Goal: Share content: Share content

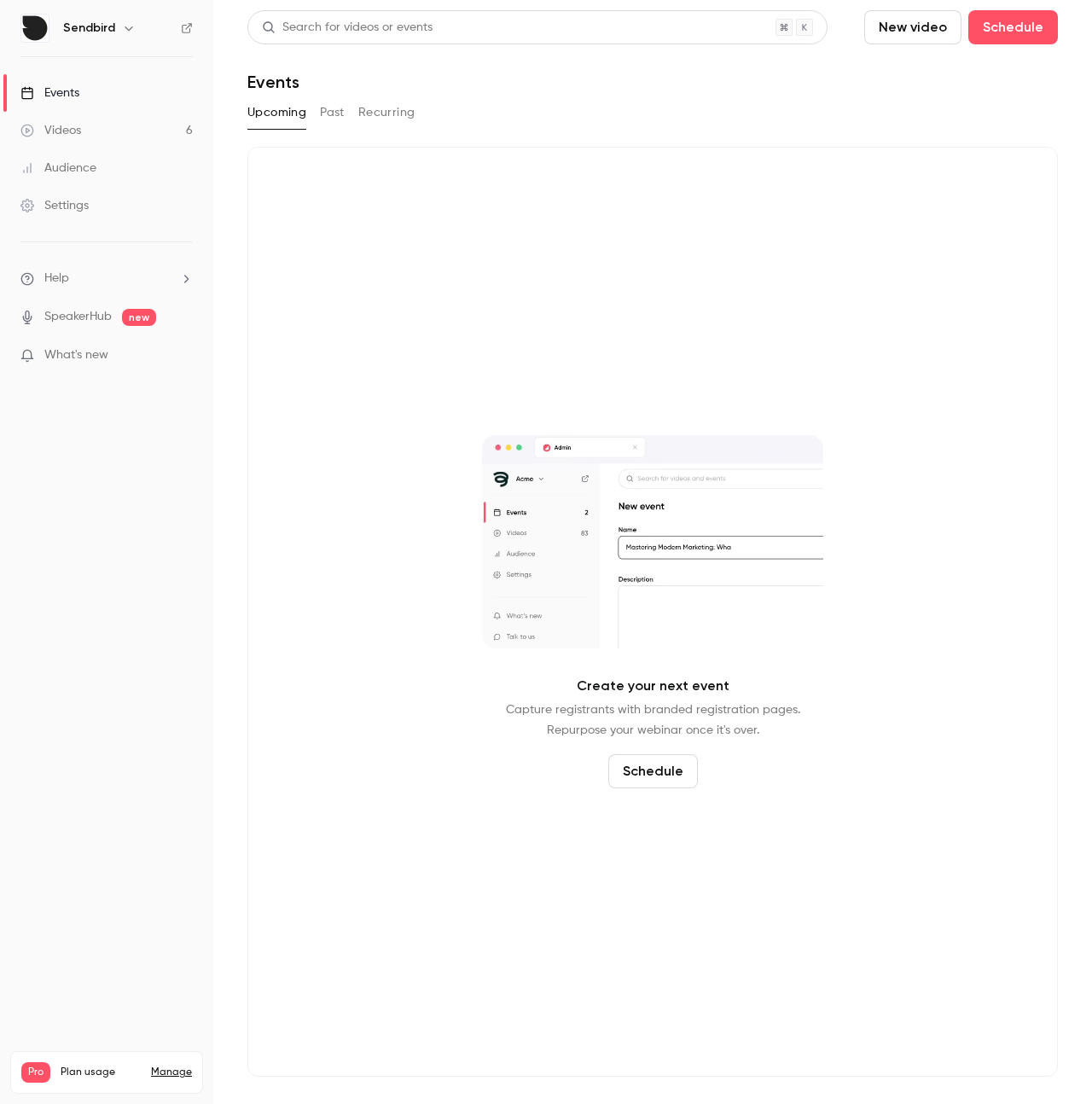
click at [141, 132] on link "Videos 6" at bounding box center [106, 130] width 214 height 38
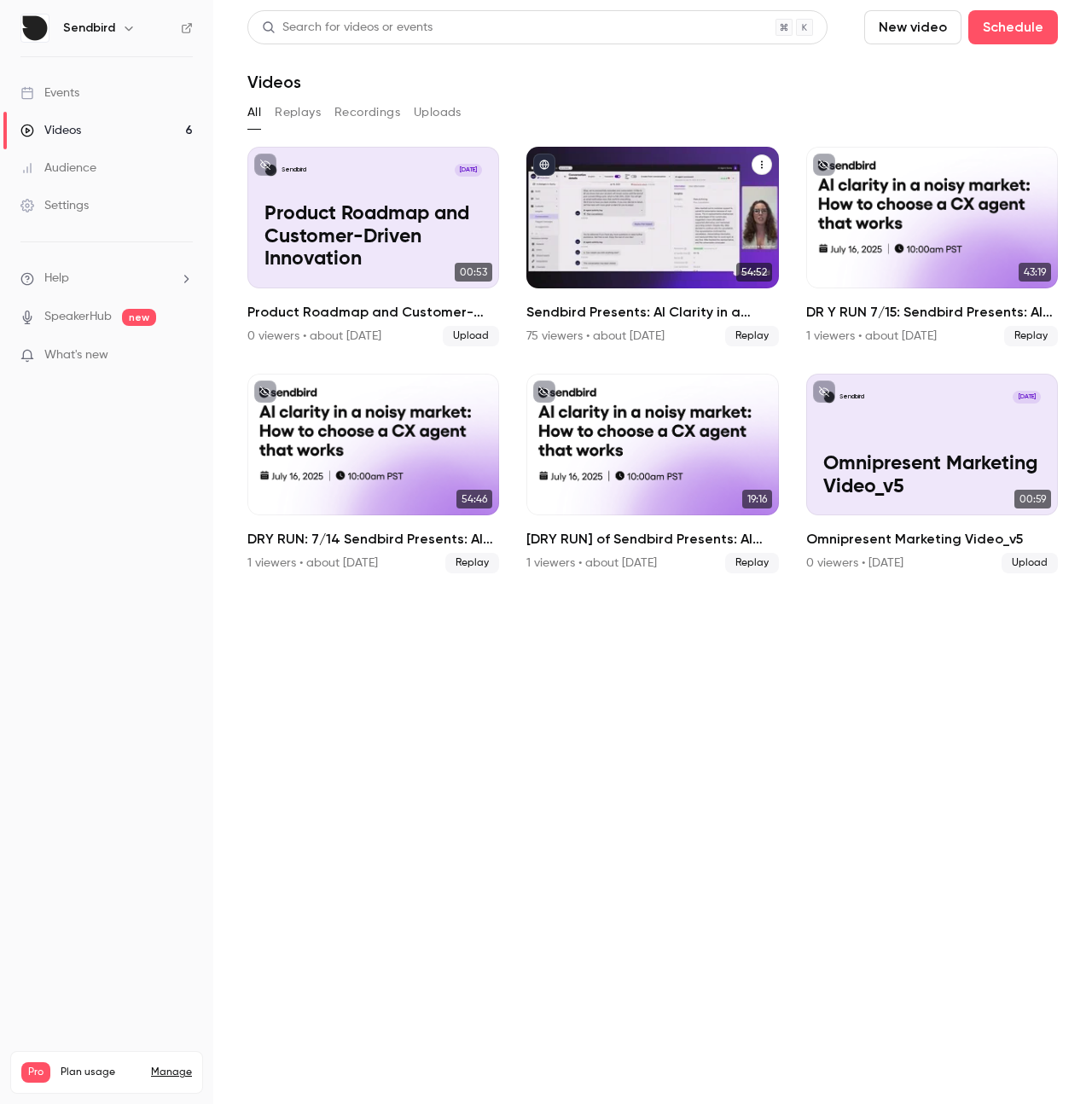
click at [639, 310] on h2 "Sendbird Presents: AI Clarity in a Noisy Market" at bounding box center [652, 312] width 251 height 20
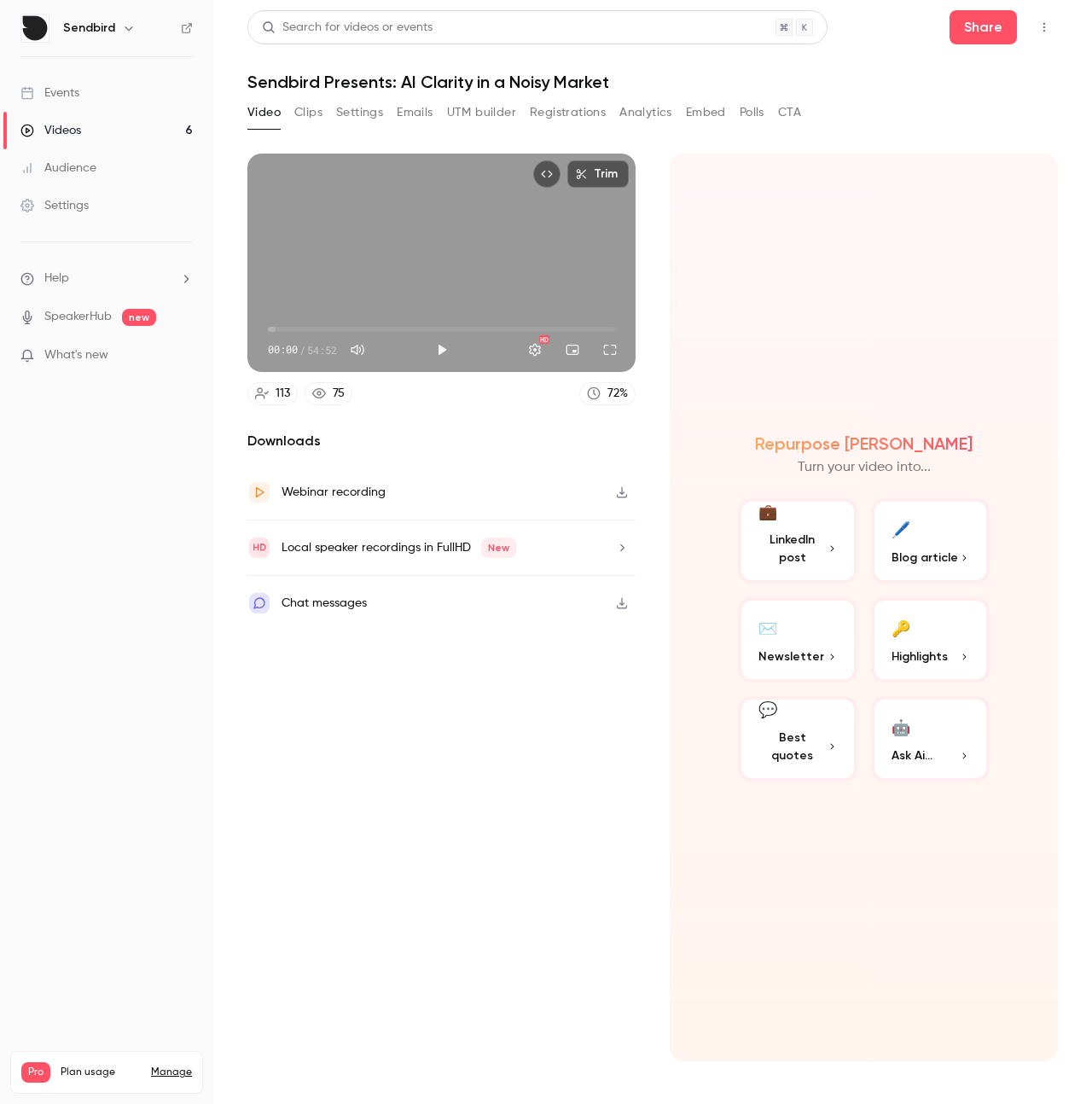
click at [542, 118] on button "Registrations" at bounding box center [568, 113] width 76 height 28
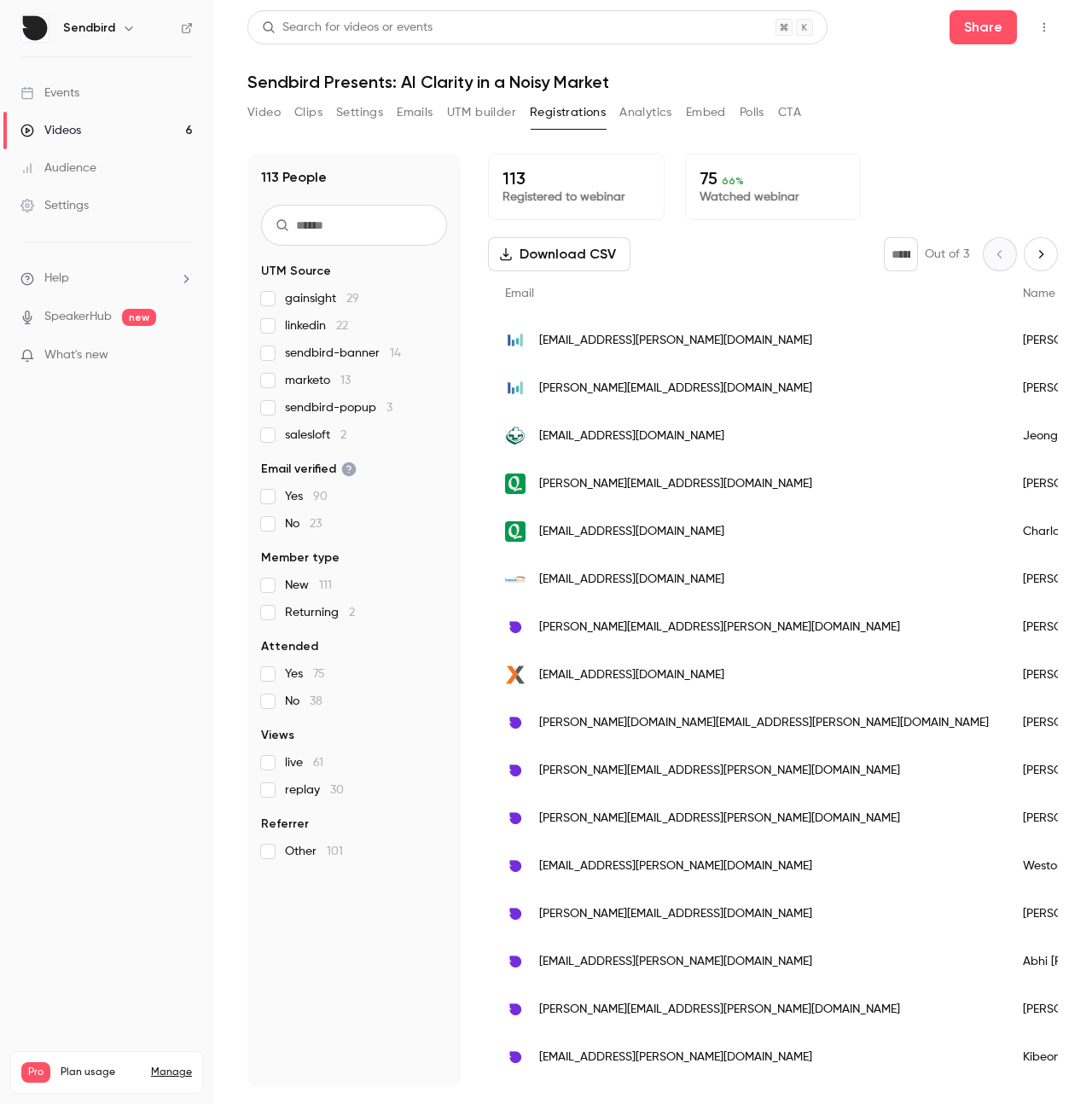
click at [125, 548] on nav "Sendbird Events Videos 6 Audience Settings Help SpeakerHub new What's new Pro P…" at bounding box center [106, 552] width 214 height 1104
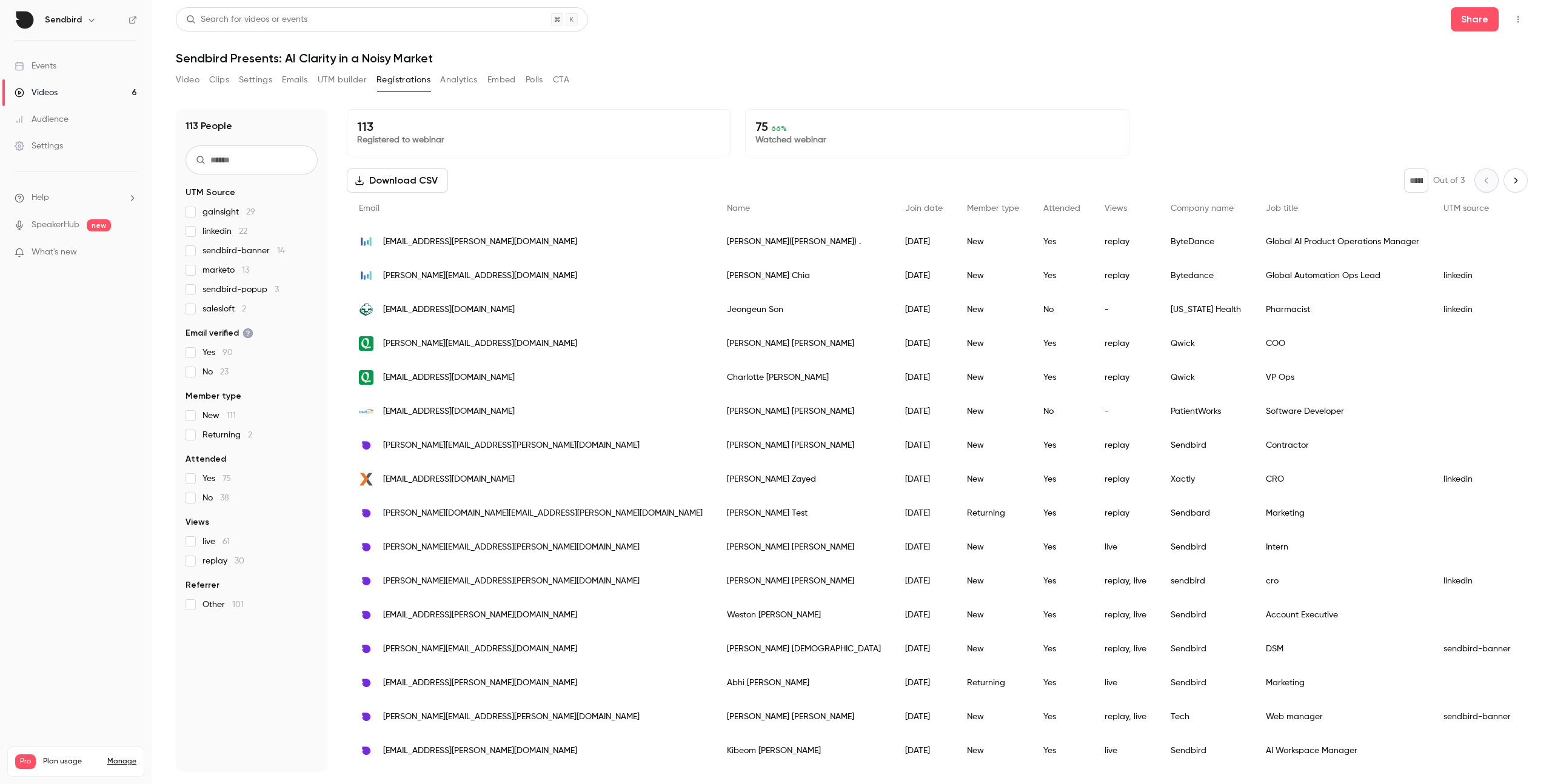
click at [505, 161] on div "113 Registered to webinar 75 66 % Watched webinar Download CSV * Out of 3 Email…" at bounding box center [937, 440] width 1181 height 663
click at [775, 185] on button "Next page" at bounding box center [1515, 180] width 24 height 24
type input "*"
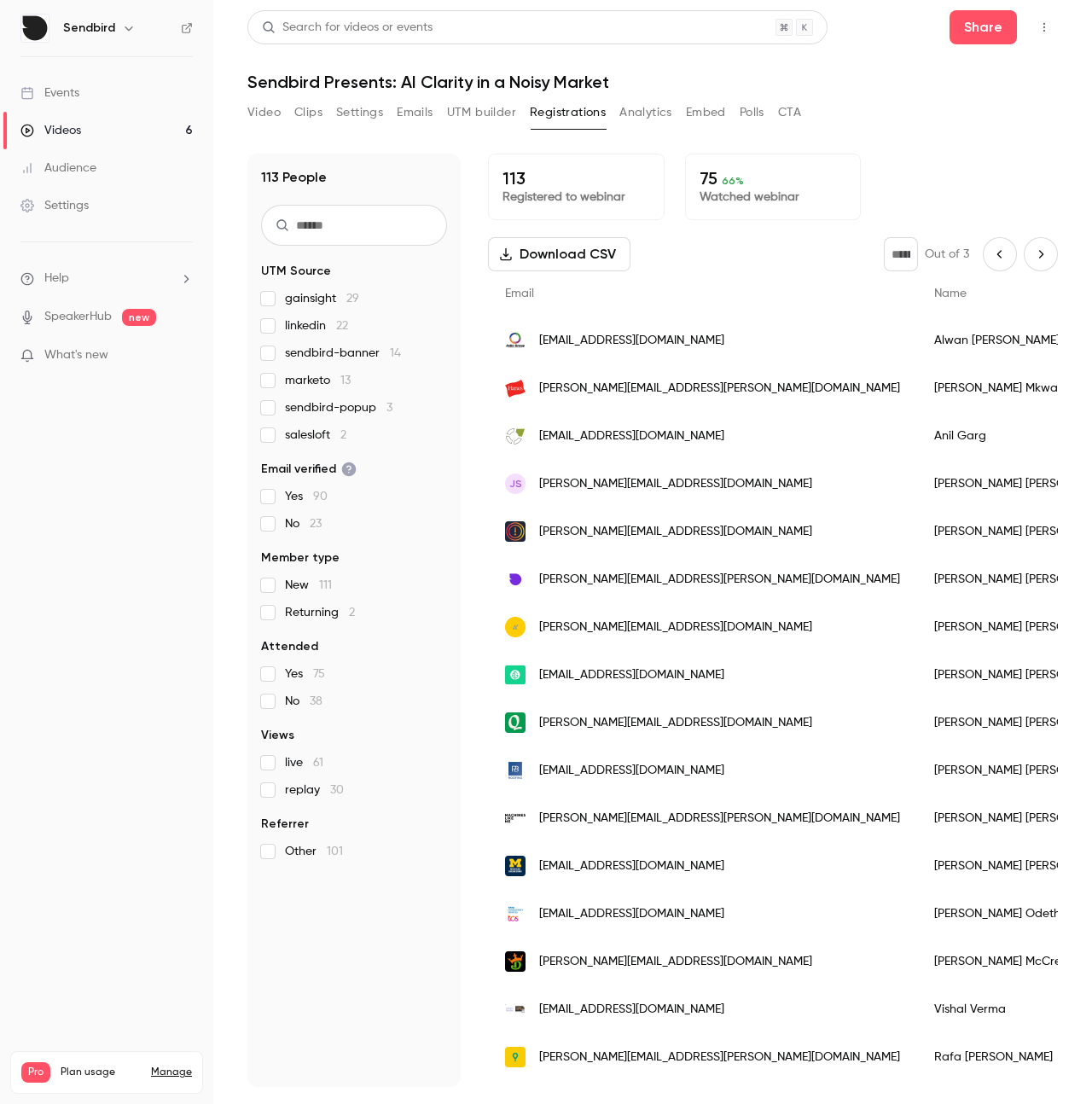
click at [1036, 253] on icon "Next page" at bounding box center [1041, 254] width 18 height 14
type input "*"
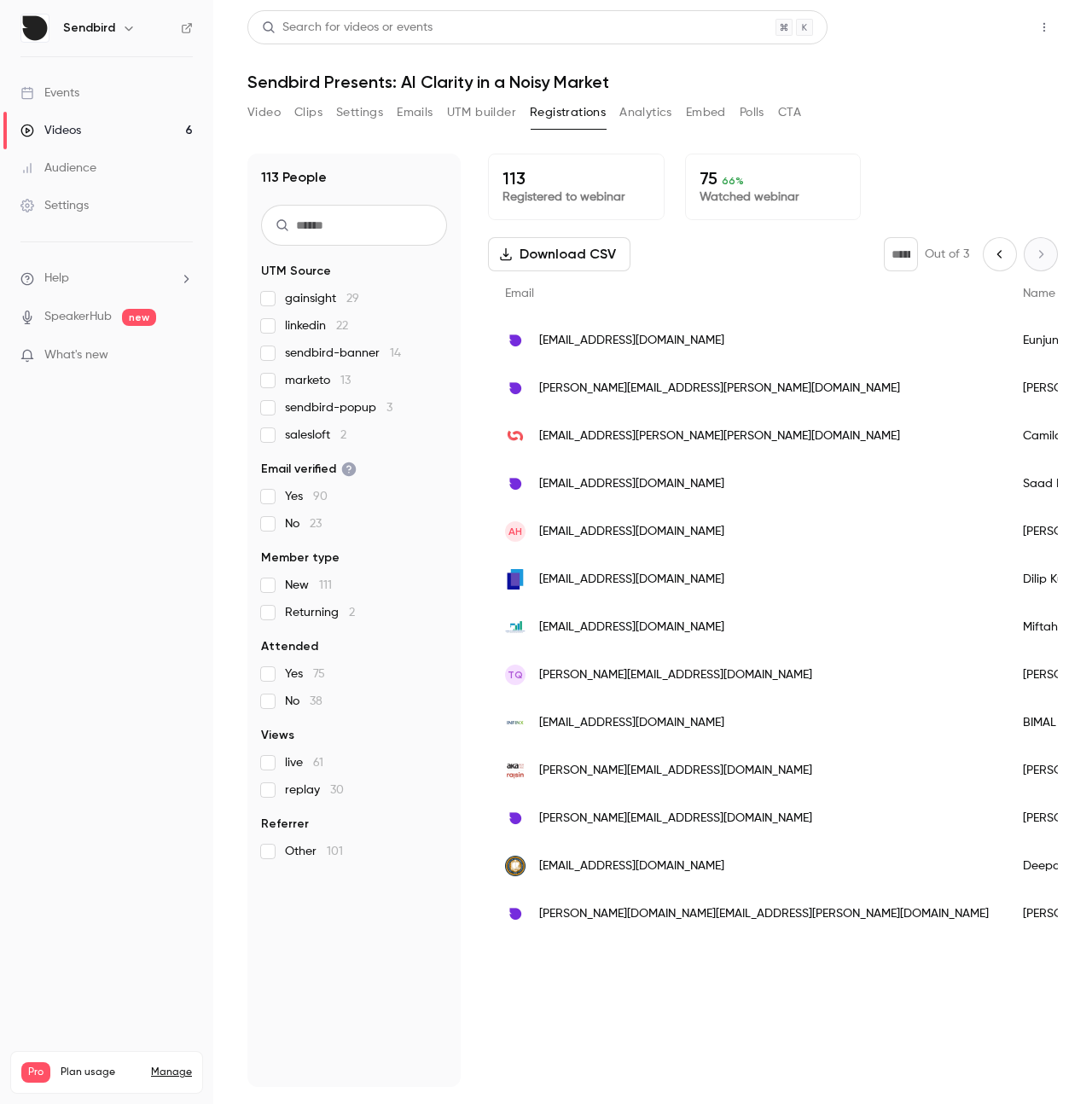
click at [1000, 31] on button "Share" at bounding box center [984, 27] width 68 height 34
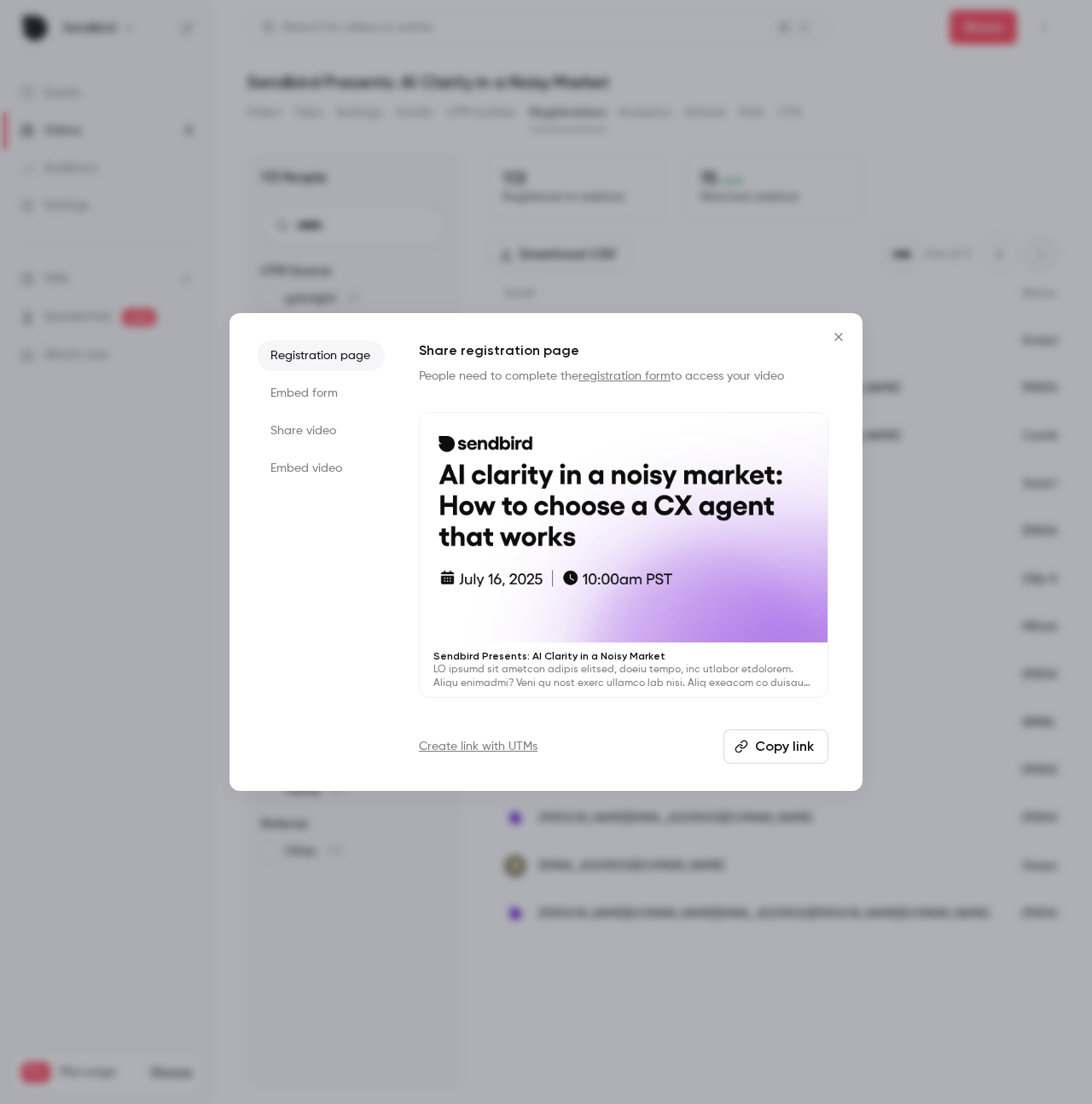
click at [329, 437] on li "Share video" at bounding box center [321, 430] width 128 height 30
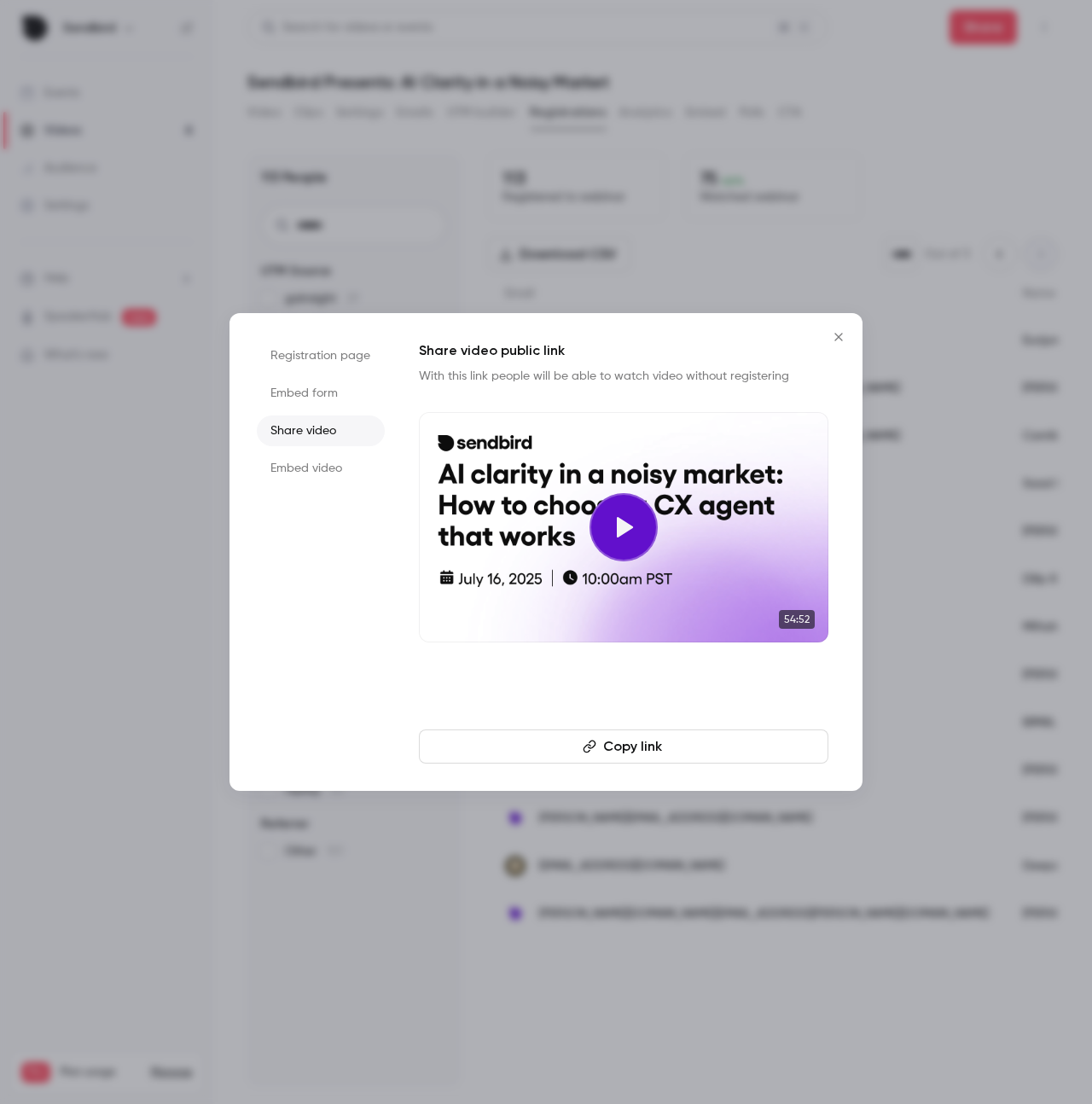
click at [307, 359] on li "Registration page" at bounding box center [321, 355] width 128 height 30
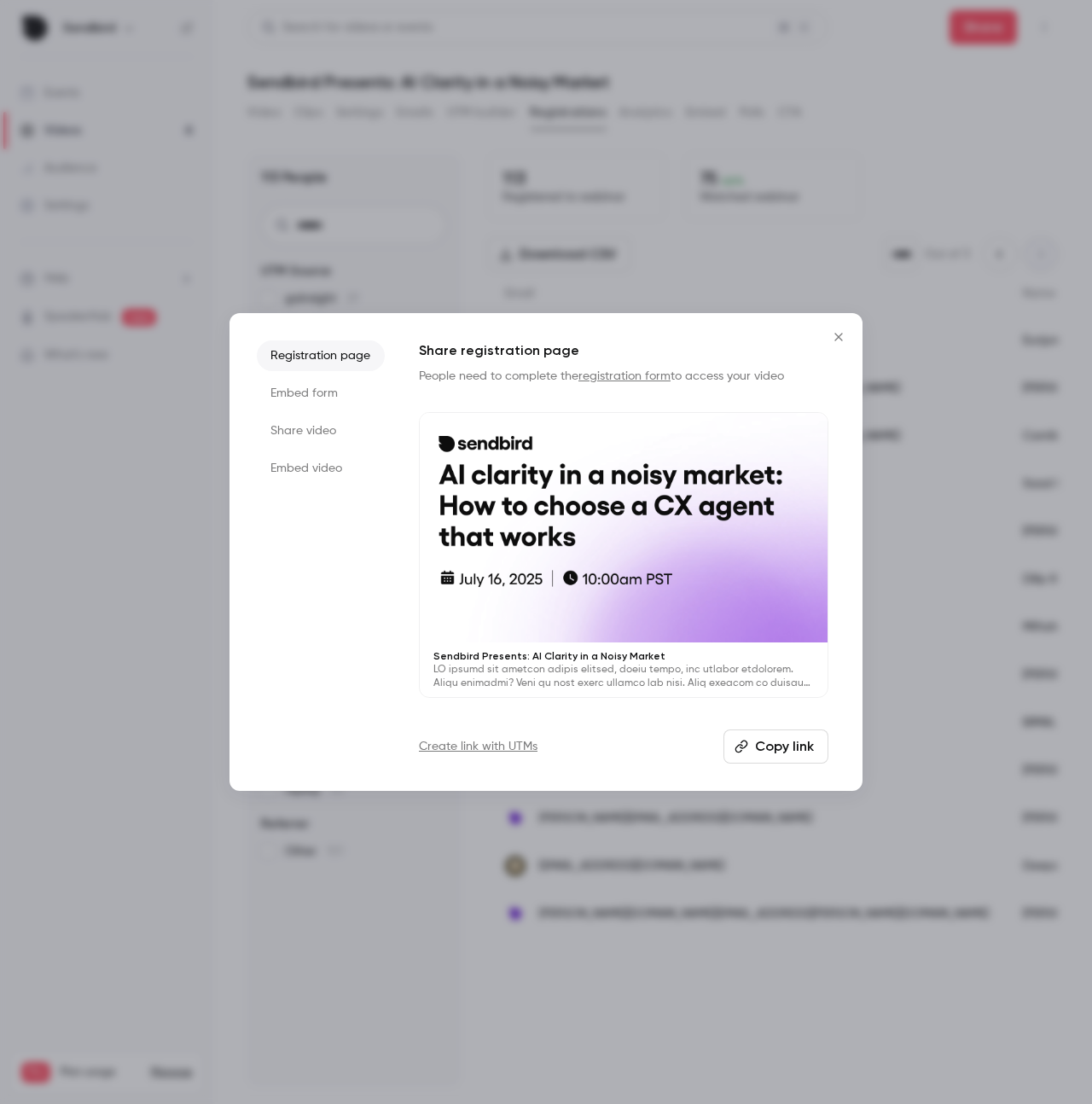
click at [761, 739] on button "Copy link" at bounding box center [776, 745] width 105 height 34
click at [127, 284] on div at bounding box center [546, 552] width 1092 height 1104
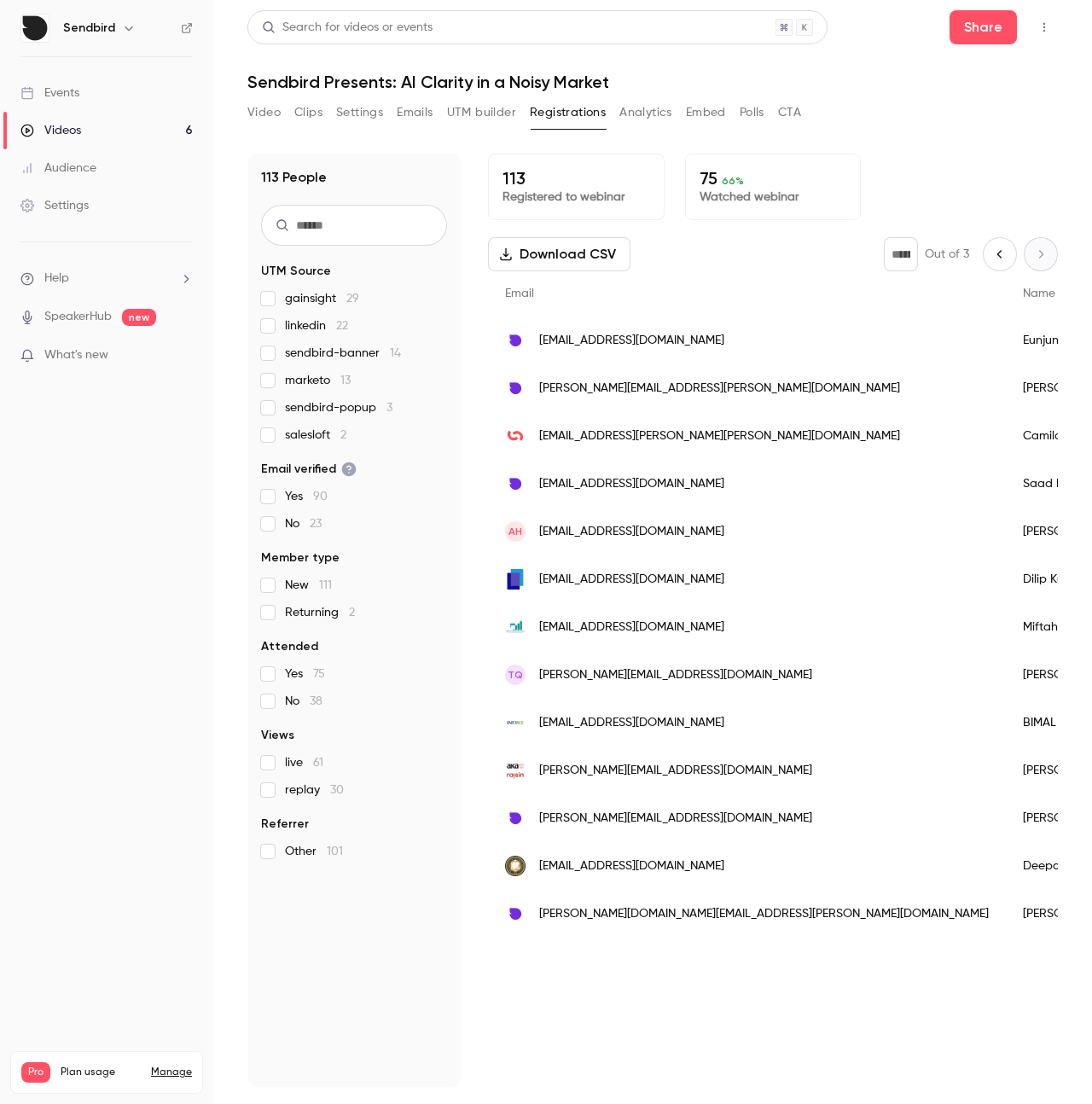
click at [127, 284] on li "Help" at bounding box center [106, 279] width 172 height 18
